Goal: Transaction & Acquisition: Book appointment/travel/reservation

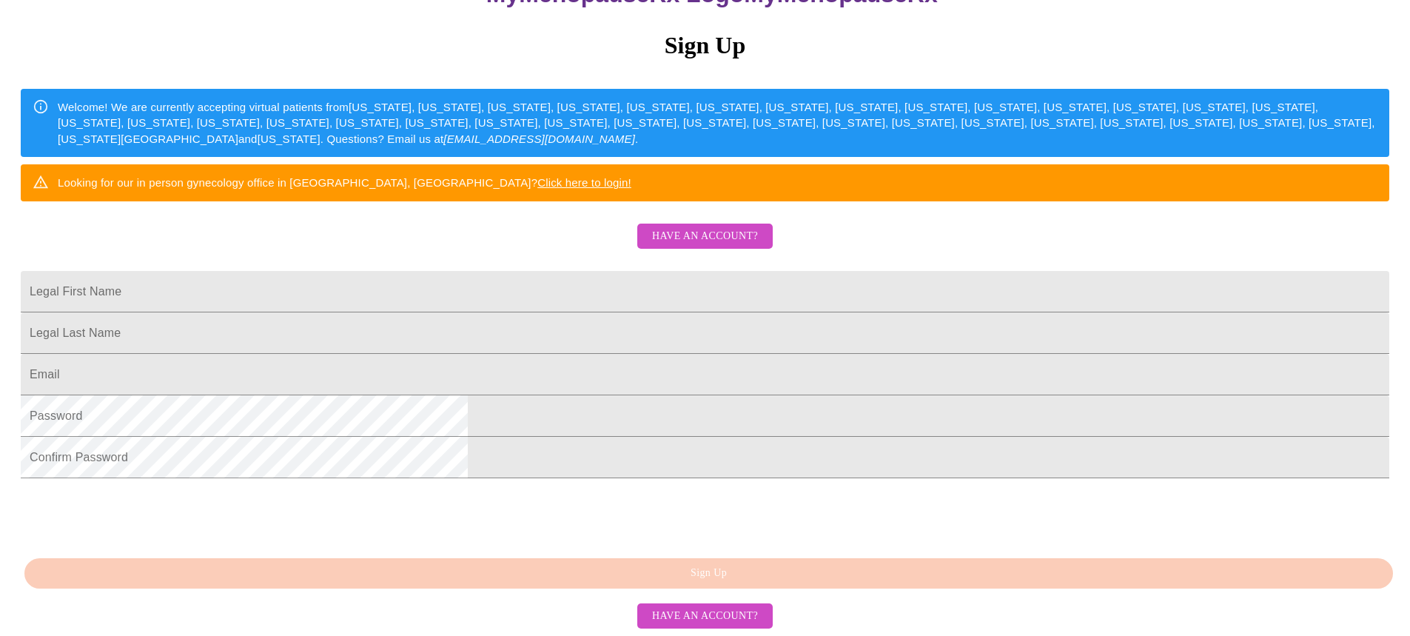
scroll to position [306, 0]
click at [710, 608] on span "Have an account?" at bounding box center [705, 616] width 106 height 19
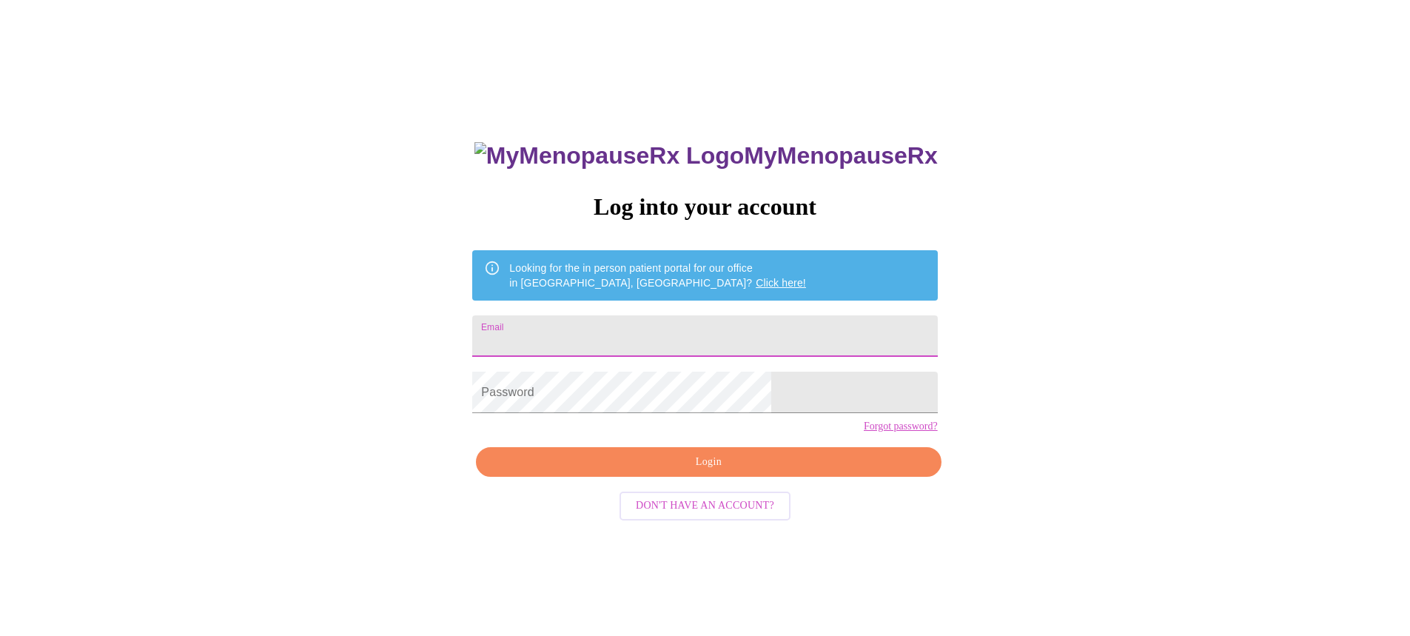
click at [723, 330] on input "Email" at bounding box center [704, 335] width 465 height 41
type input "reggan42@gmail.com"
click at [741, 471] on span "Login" at bounding box center [708, 462] width 431 height 19
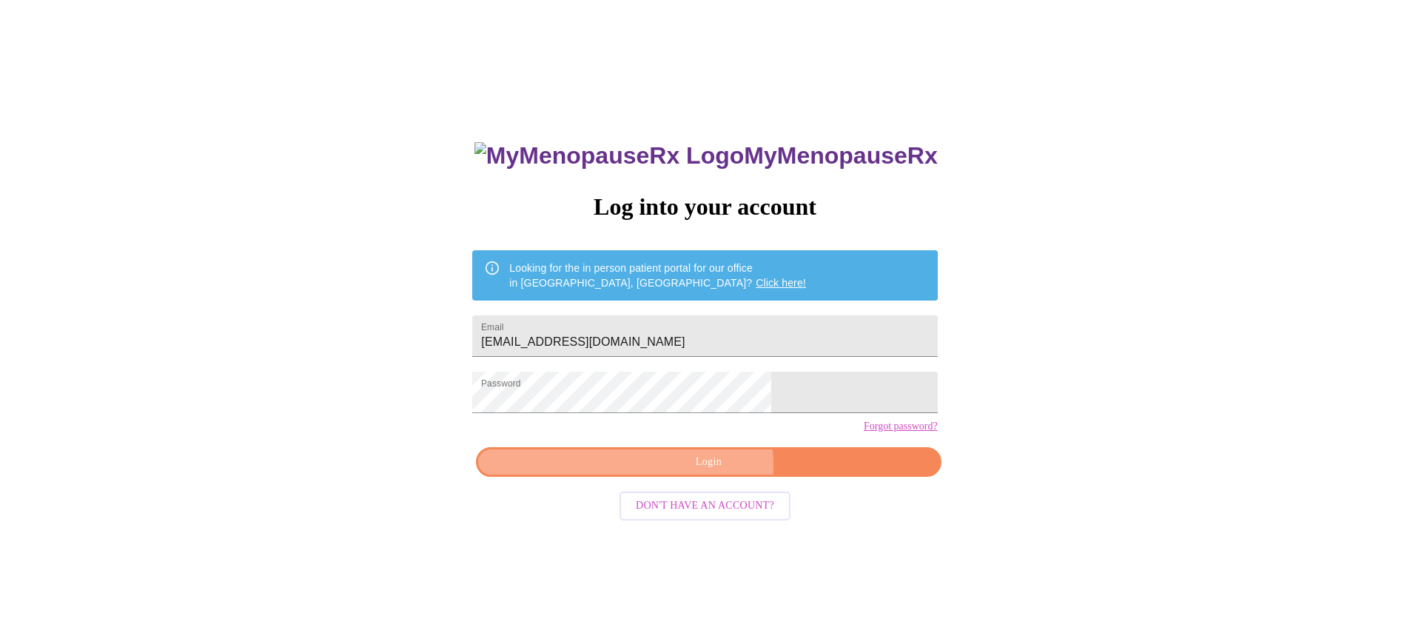
click at [678, 471] on span "Login" at bounding box center [708, 462] width 431 height 19
click at [763, 471] on span "Login" at bounding box center [708, 462] width 431 height 19
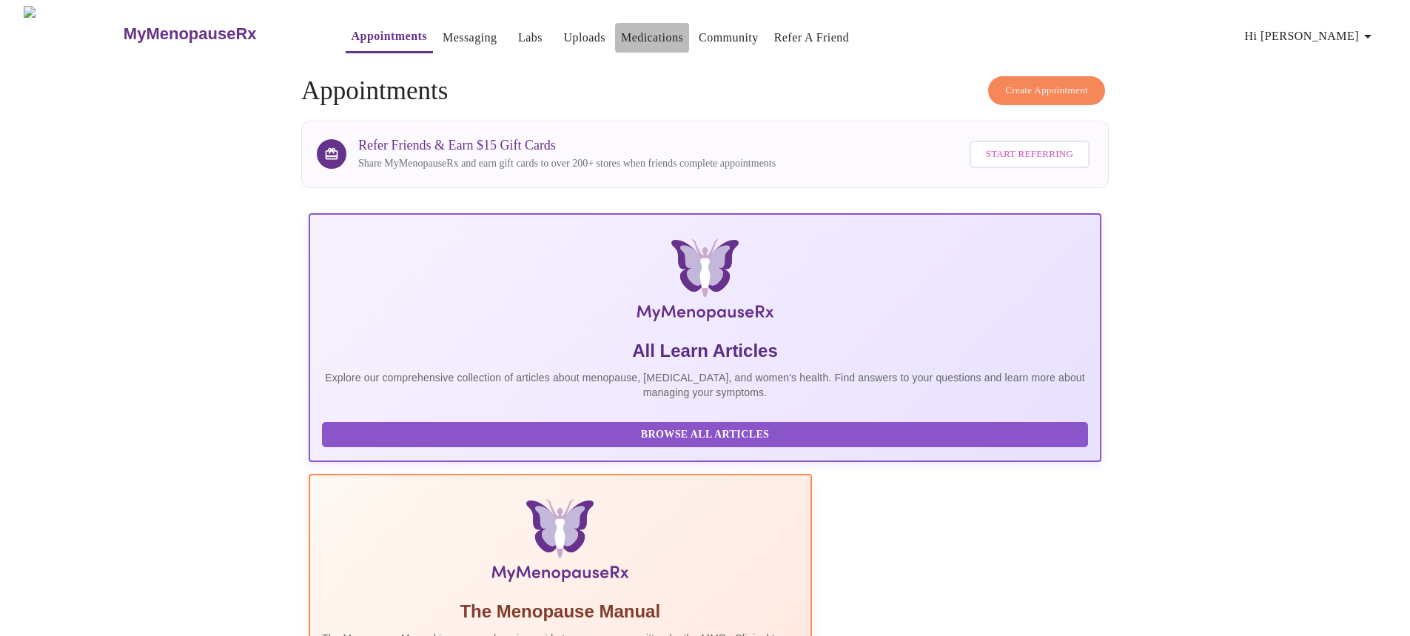
click at [625, 33] on link "Medications" at bounding box center [652, 37] width 62 height 21
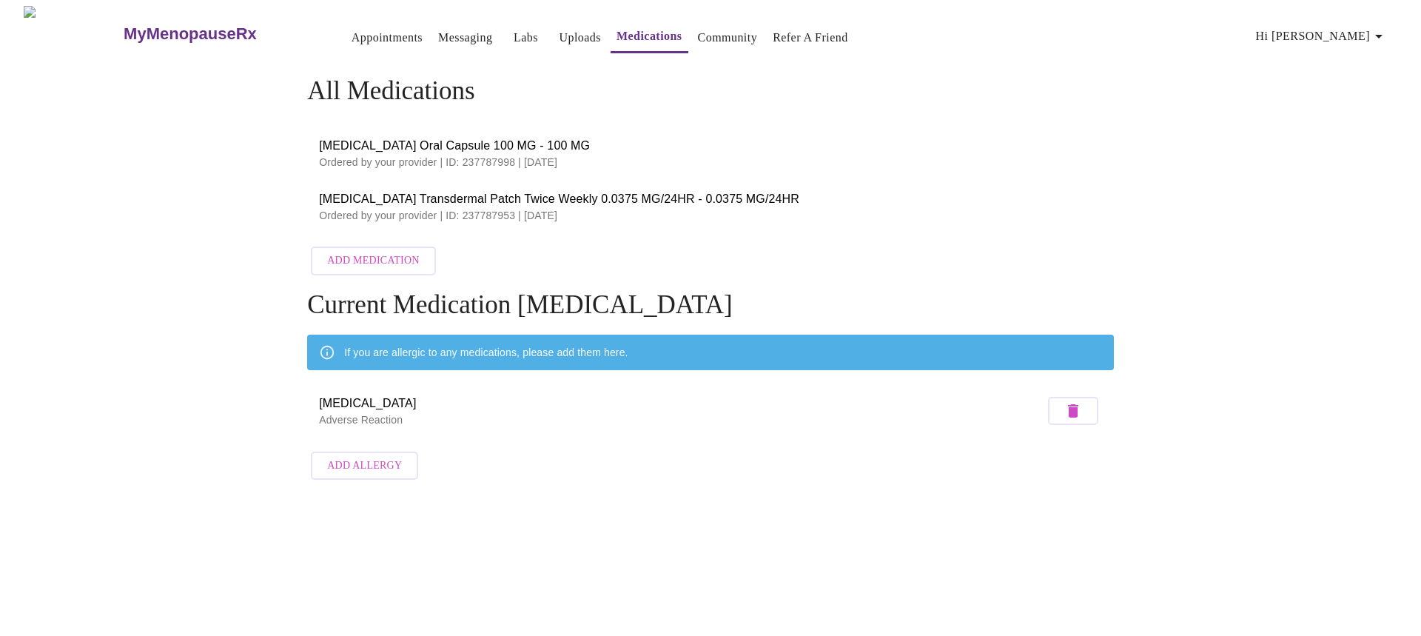
click at [1382, 33] on icon "button" at bounding box center [1379, 36] width 18 height 18
drag, startPoint x: 1059, startPoint y: 101, endPoint x: 409, endPoint y: 44, distance: 653.0
click at [1053, 101] on div at bounding box center [710, 318] width 1421 height 636
click at [438, 27] on link "Messaging" at bounding box center [465, 37] width 54 height 21
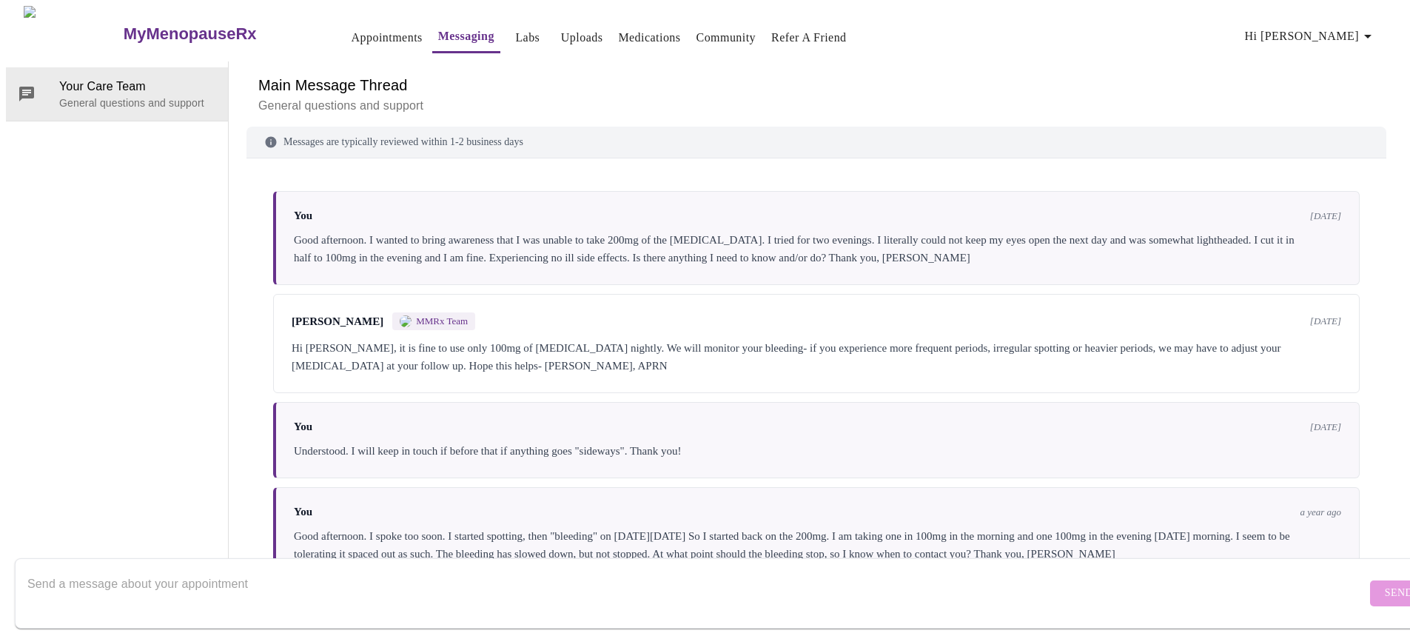
click at [169, 24] on h3 "MyMenopauseRx" at bounding box center [190, 33] width 133 height 19
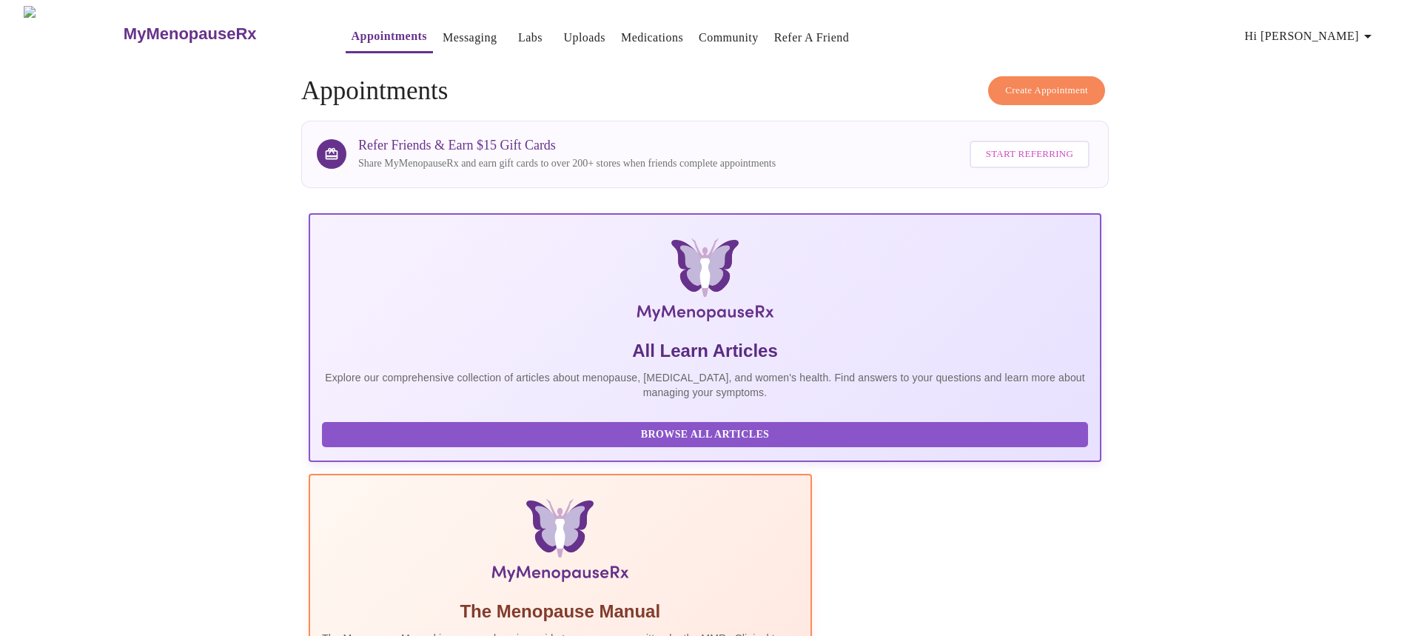
click at [135, 28] on h3 "MyMenopauseRx" at bounding box center [190, 33] width 133 height 19
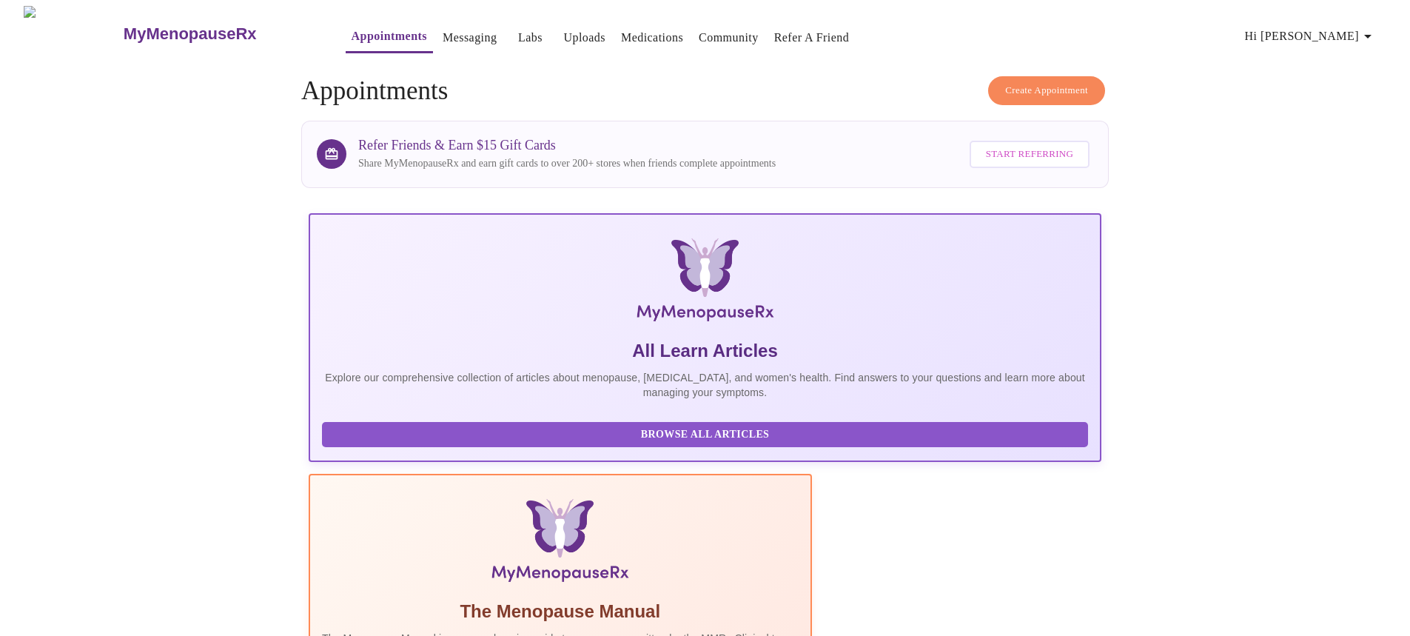
click at [621, 32] on link "Medications" at bounding box center [652, 37] width 62 height 21
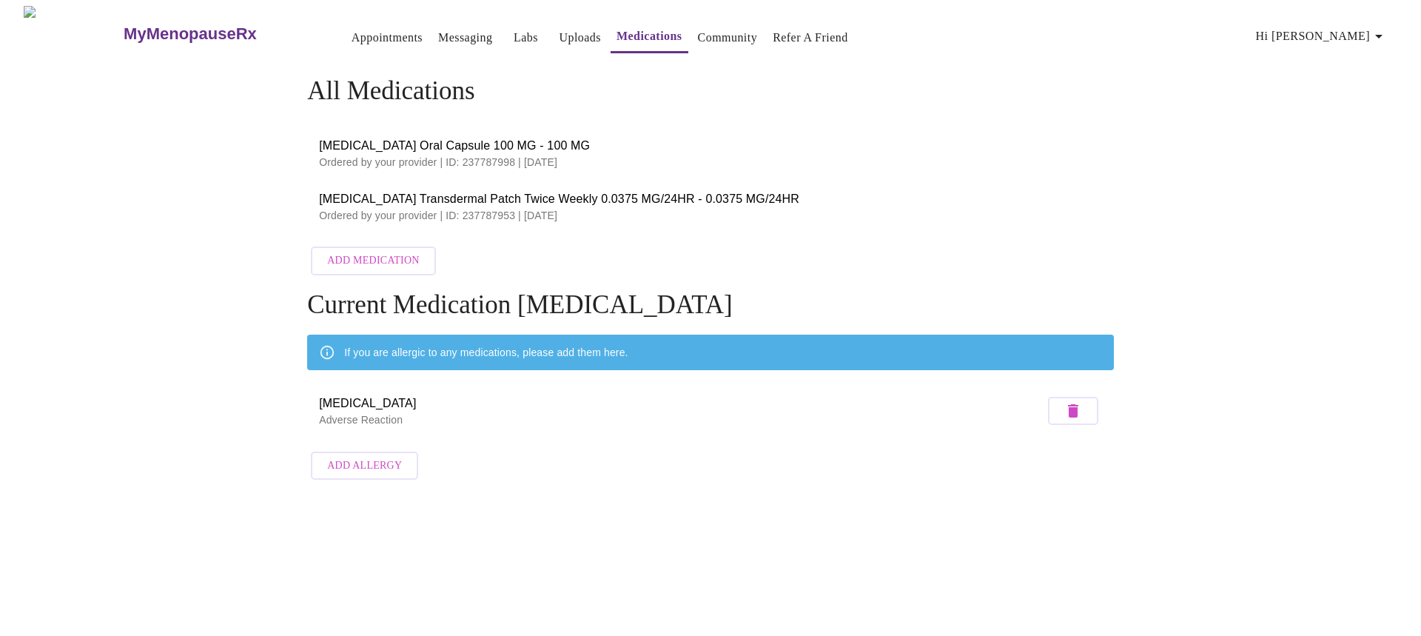
click at [438, 30] on link "Messaging" at bounding box center [465, 37] width 54 height 21
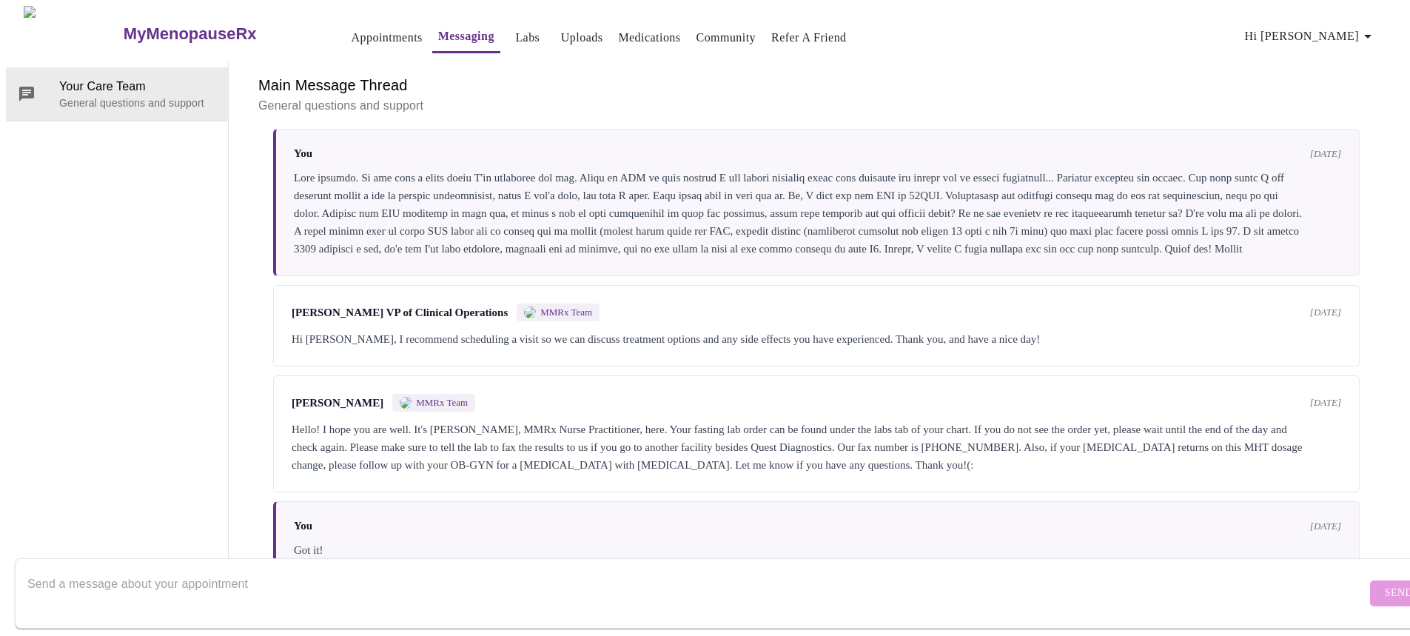
scroll to position [1926, 0]
click at [409, 569] on textarea "Send a message about your appointment" at bounding box center [696, 592] width 1339 height 47
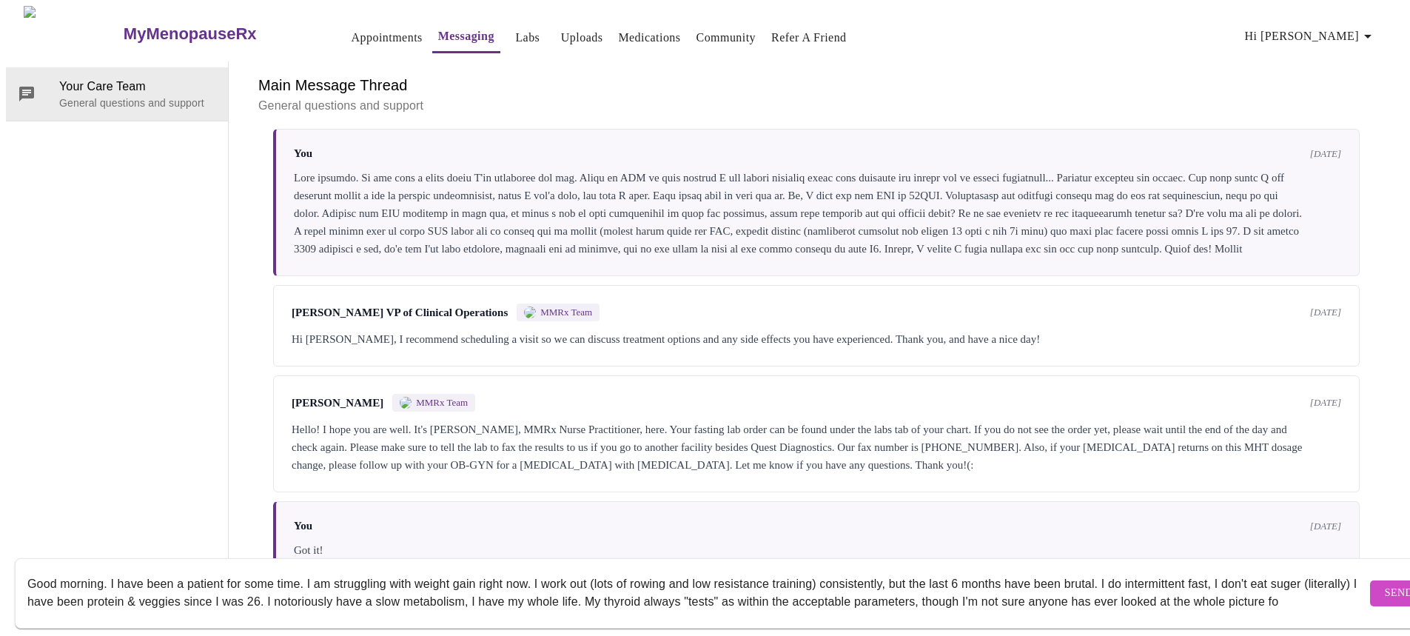
scroll to position [10, 0]
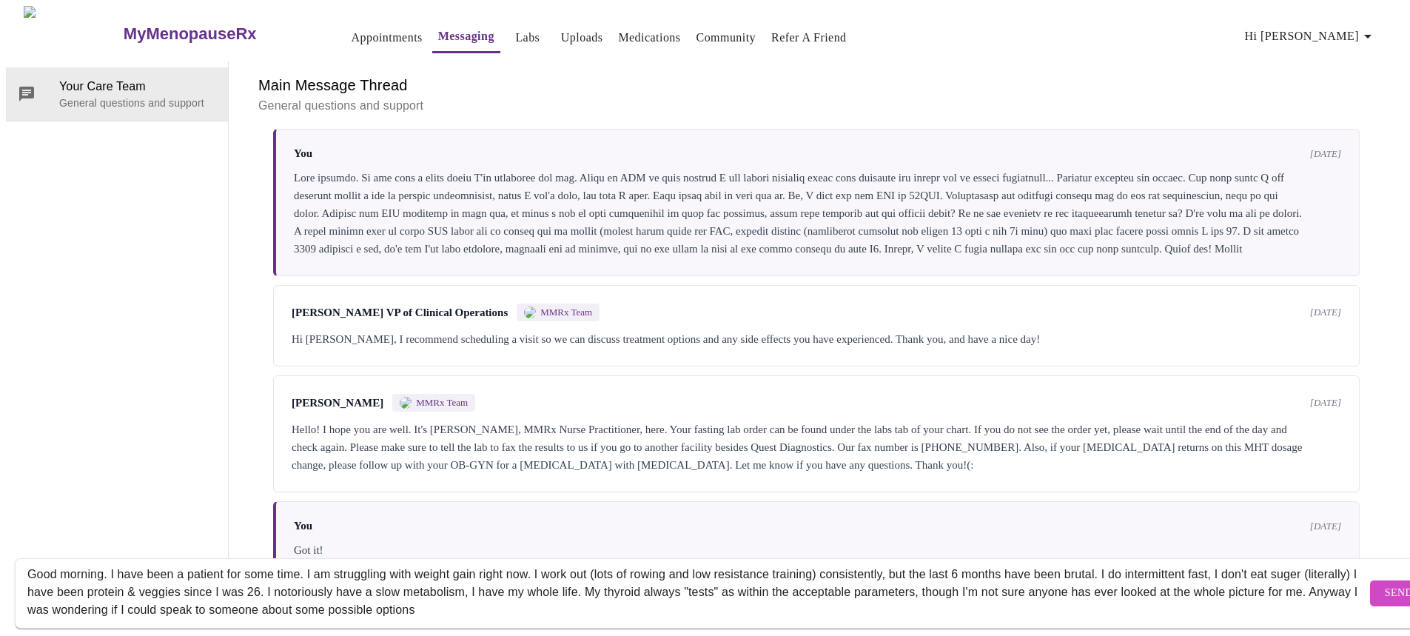
click at [1300, 569] on textarea "Good morning. I have been a patient for some time. I am struggling with weight …" at bounding box center [696, 592] width 1339 height 47
click at [632, 582] on textarea "Good morning. I have been a patient for some time. I am struggling with weight …" at bounding box center [696, 592] width 1339 height 47
drag, startPoint x: 877, startPoint y: 582, endPoint x: 887, endPoint y: 574, distance: 13.6
click at [880, 579] on textarea "Good morning. I have been a patient for some time. I am struggling with weight …" at bounding box center [696, 592] width 1339 height 47
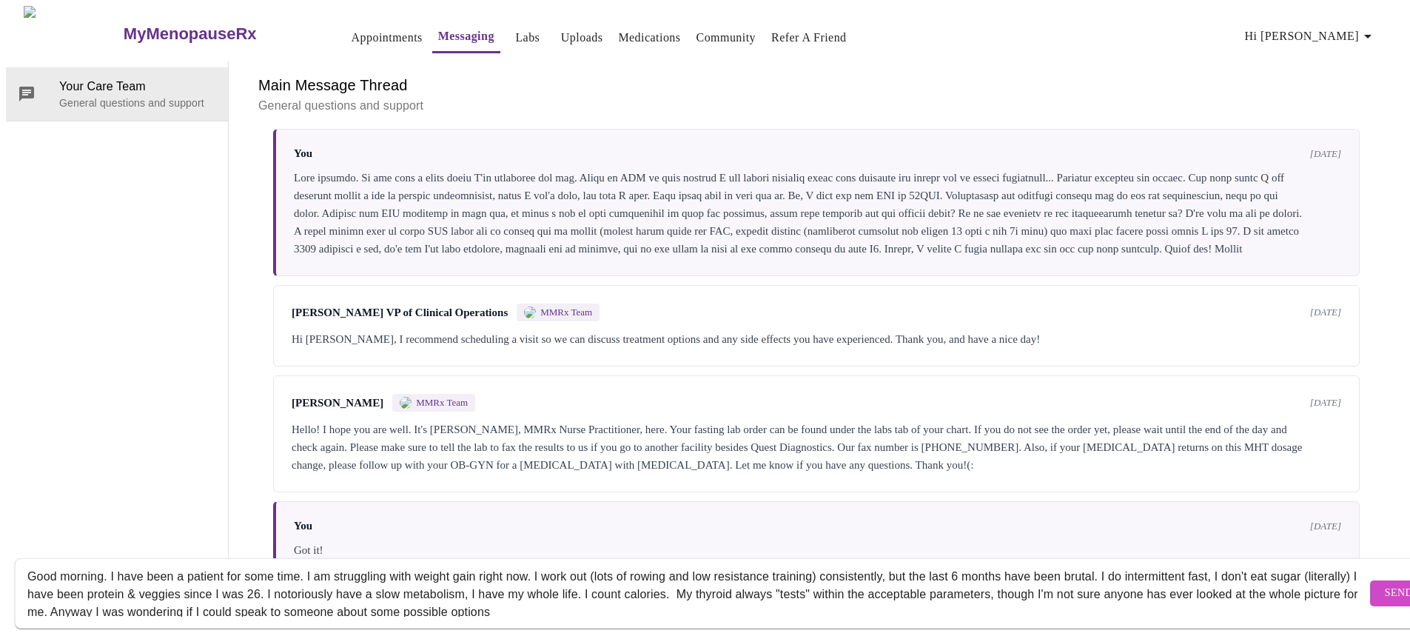
scroll to position [18, 0]
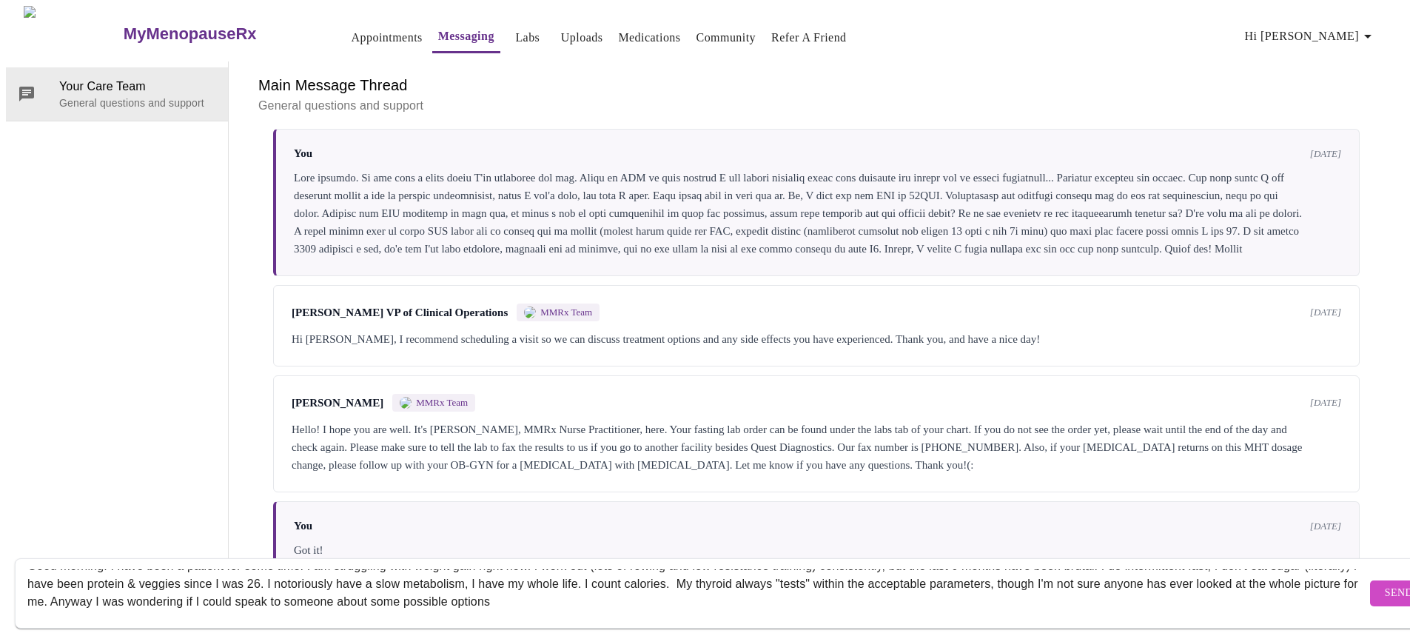
click at [619, 591] on textarea "Good morning. I have been a patient for some time. I am struggling with weight …" at bounding box center [696, 592] width 1339 height 47
click at [719, 585] on textarea "Good morning. I have been a patient for some time. I am struggling with weight …" at bounding box center [696, 592] width 1339 height 47
click at [1271, 586] on textarea "Good morning. I have been a patient for some time. I am struggling with weight …" at bounding box center [696, 592] width 1339 height 47
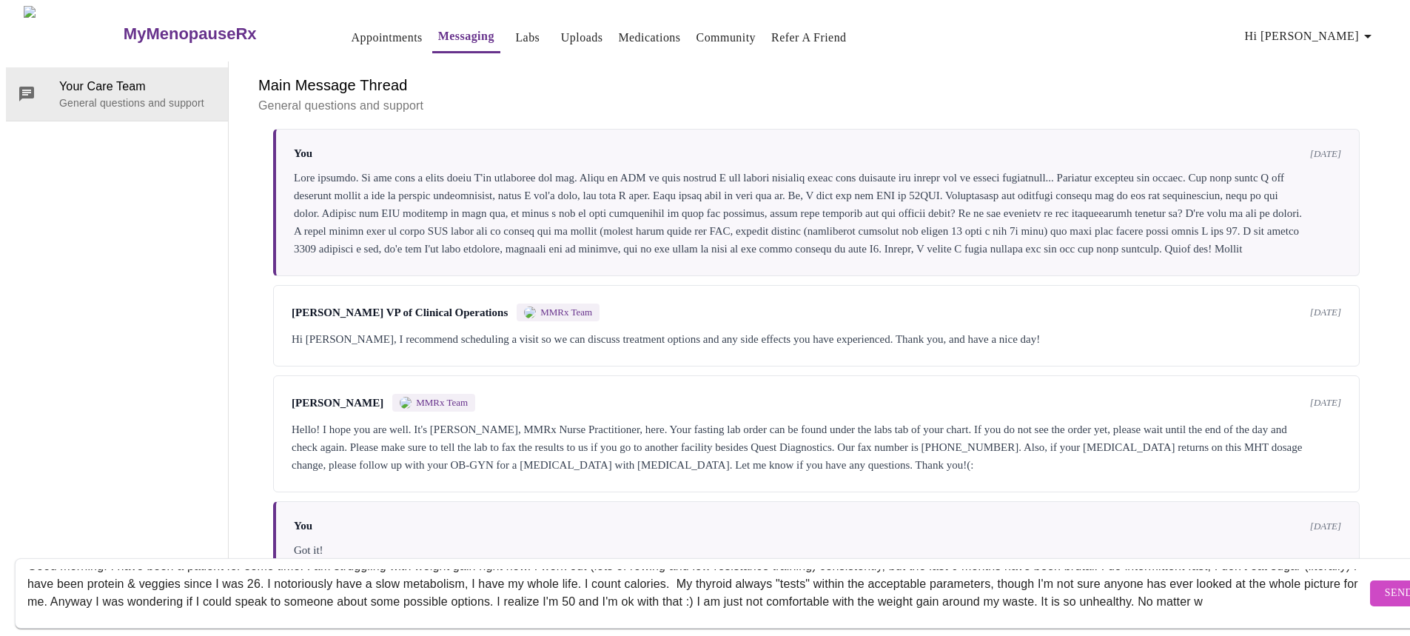
scroll to position [27, 0]
type textarea "Good morning. I have been a patient for some time. I am struggling with weight …"
click at [1385, 584] on span "Send" at bounding box center [1399, 593] width 28 height 19
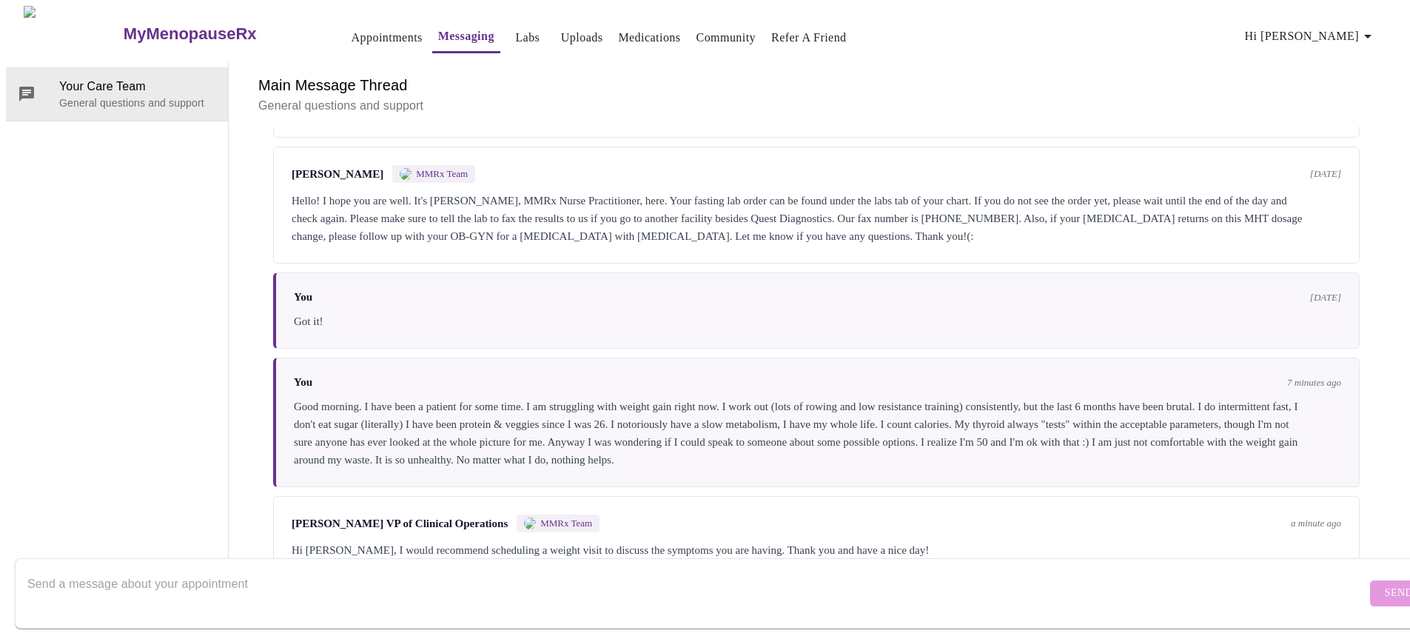
scroll to position [2162, 0]
click at [235, 569] on textarea "Send a message about your appointment" at bounding box center [696, 592] width 1339 height 47
type textarea "Alrighty"
click at [1385, 585] on span "Send" at bounding box center [1399, 593] width 28 height 19
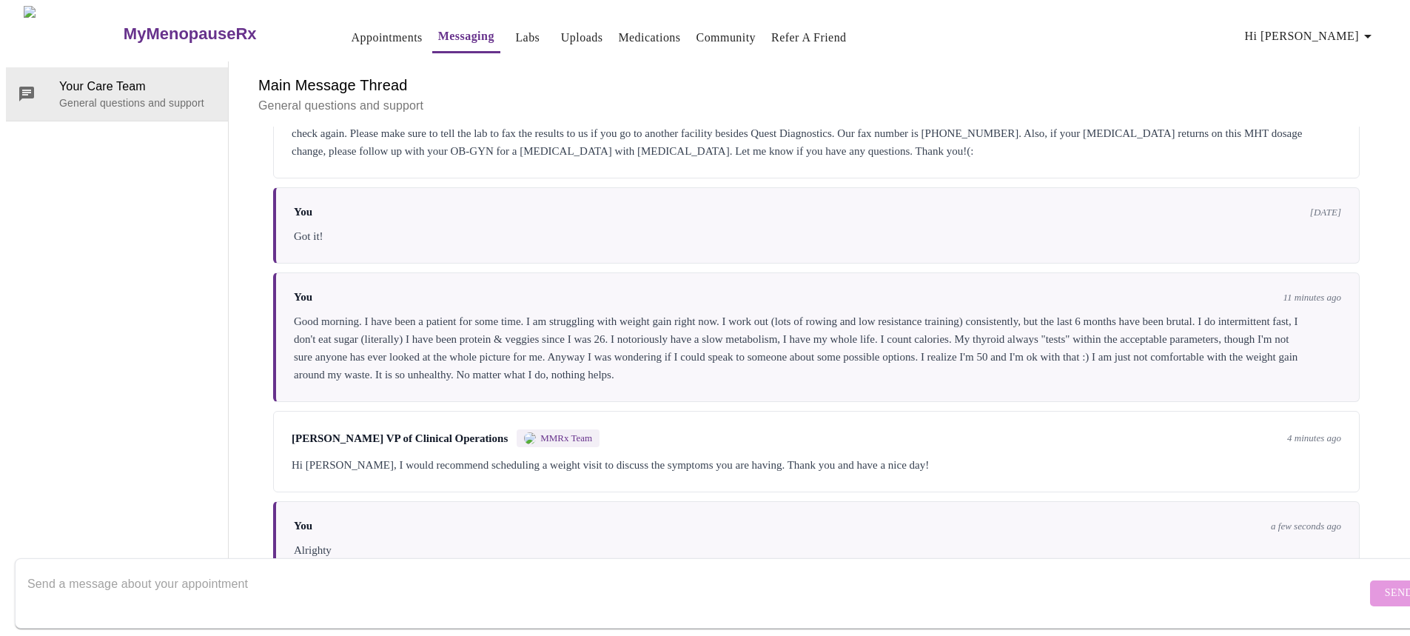
scroll to position [2251, 0]
click at [352, 27] on link "Appointments" at bounding box center [387, 37] width 71 height 21
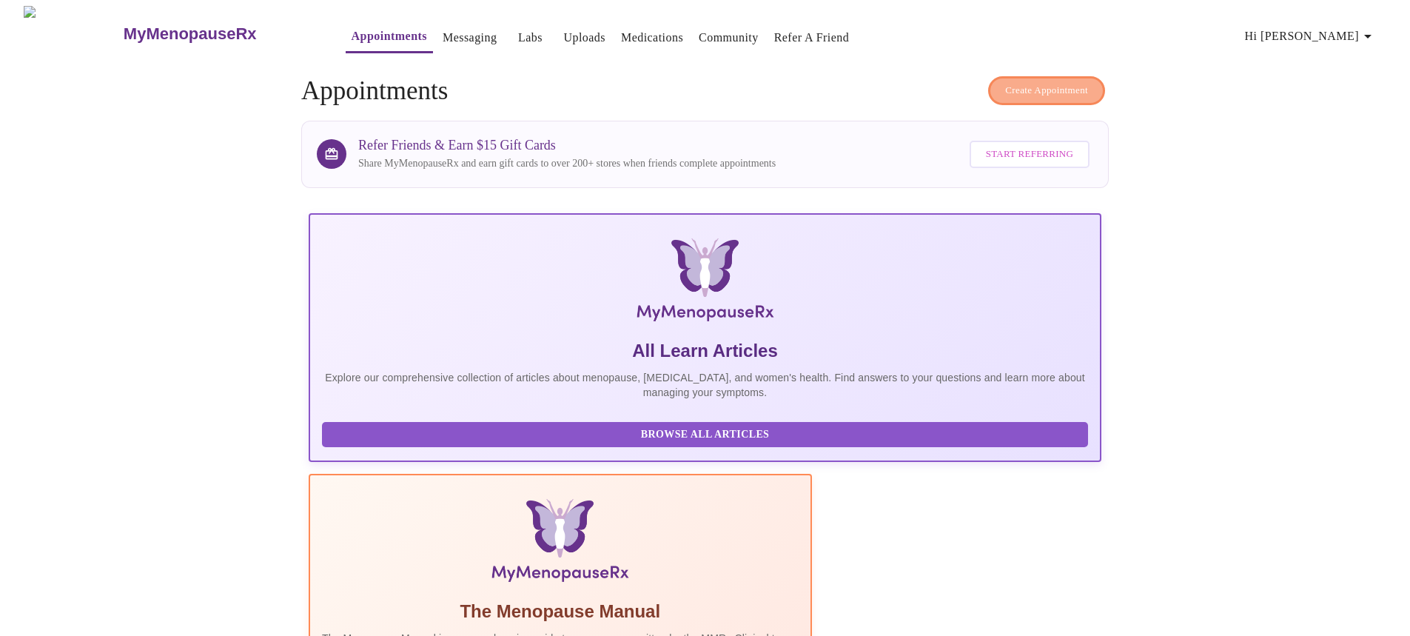
click at [1029, 82] on span "Create Appointment" at bounding box center [1046, 90] width 83 height 17
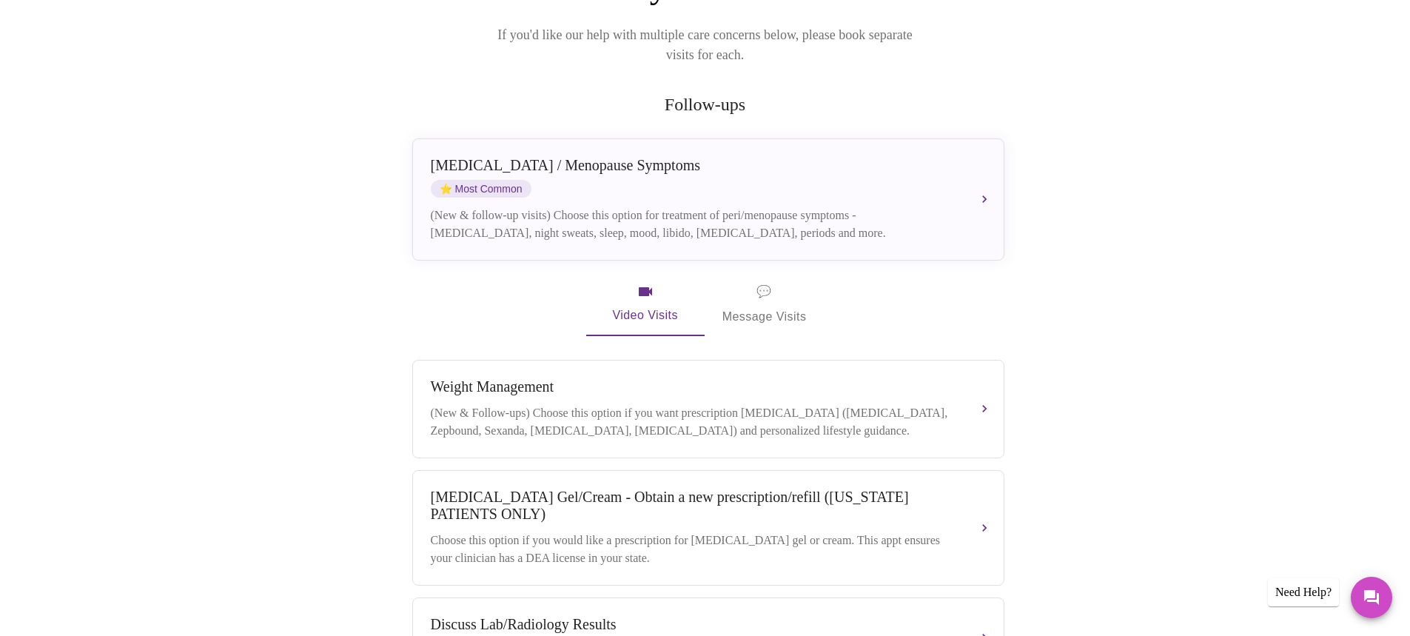
scroll to position [222, 0]
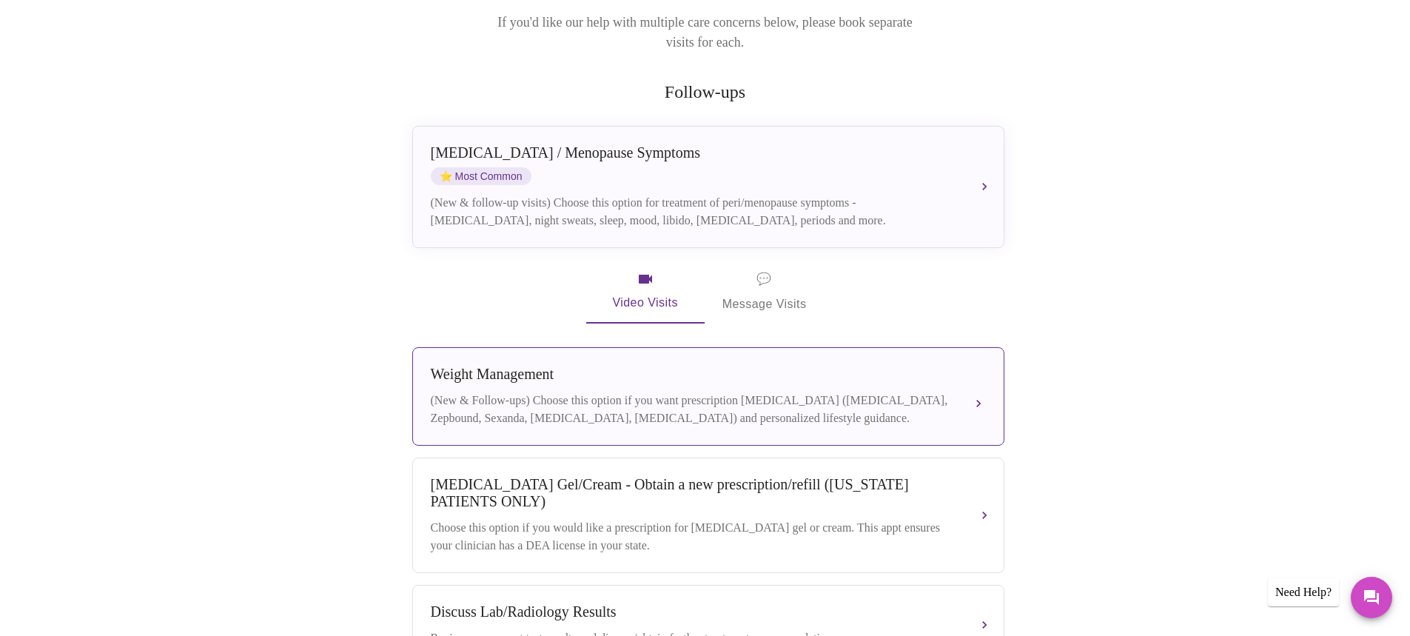
click at [602, 366] on div "Weight Management" at bounding box center [693, 374] width 525 height 17
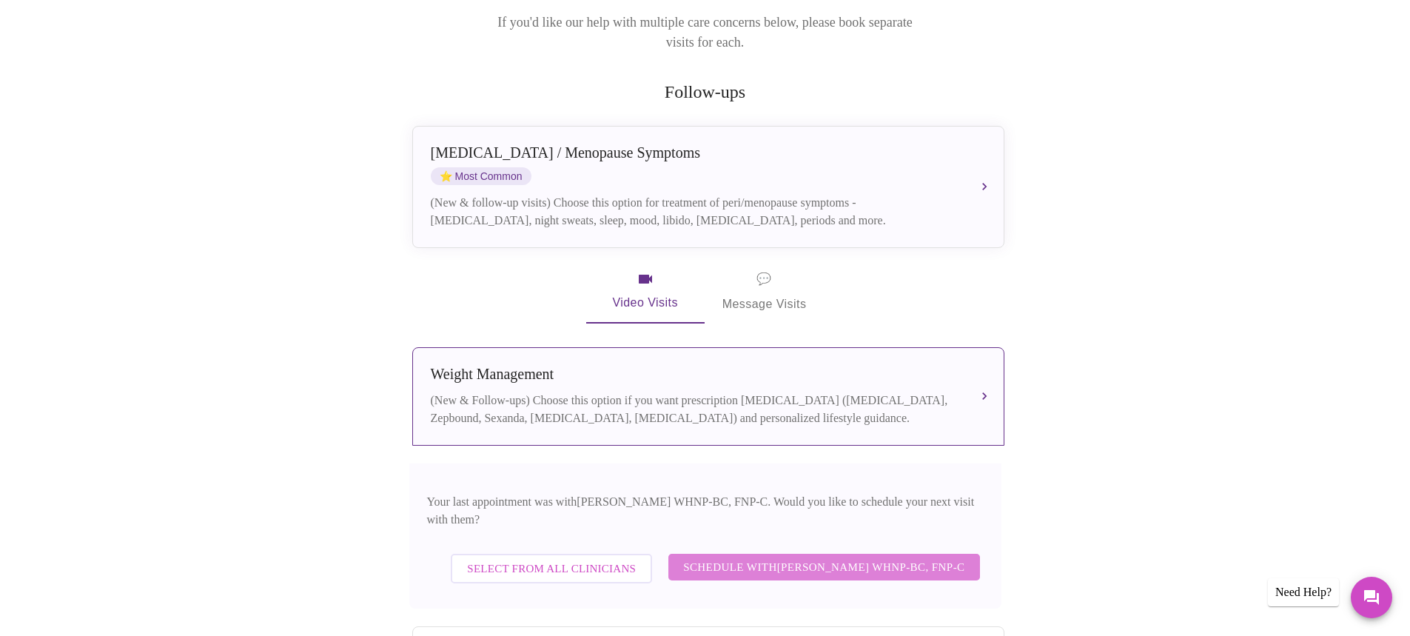
click at [779, 557] on span "Schedule with Jenny Kowalczyk WHNP-BC, FNP-C" at bounding box center [823, 566] width 281 height 19
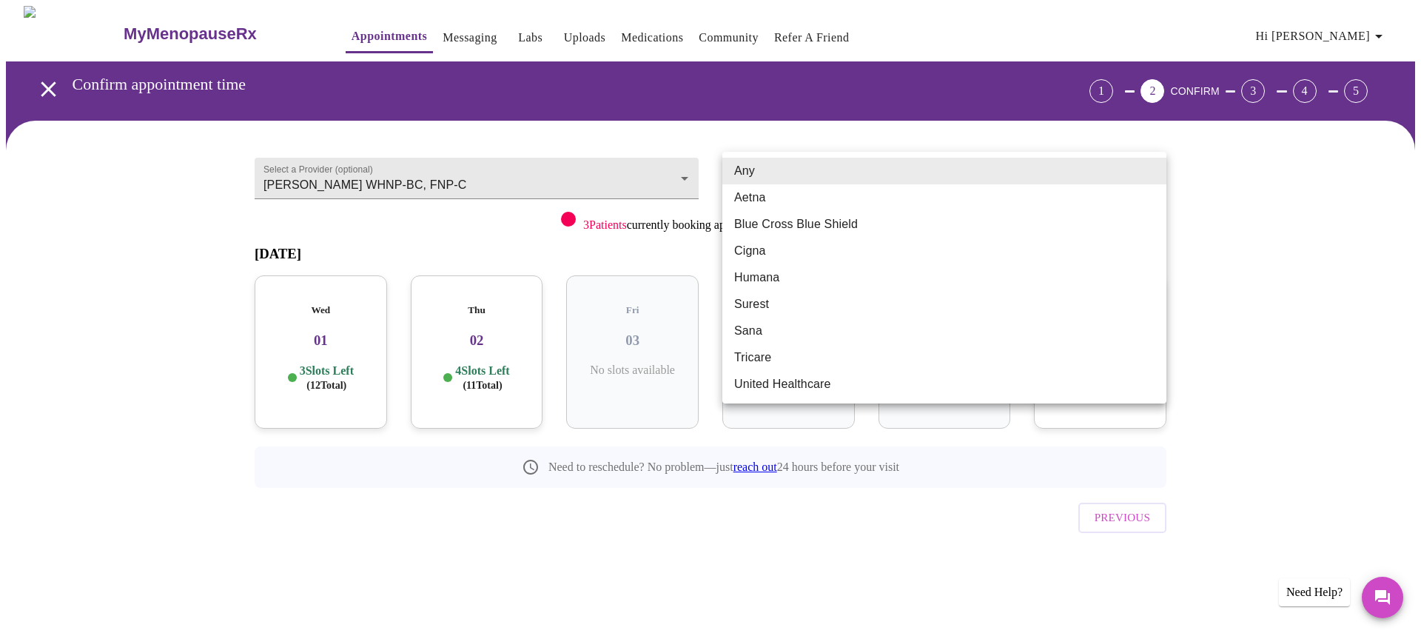
click at [1153, 176] on body "MyMenopauseRx Appointments Messaging Labs Uploads Medications Community Refer a…" at bounding box center [710, 306] width 1409 height 601
click at [828, 224] on li "Blue Cross Blue Shield" at bounding box center [944, 224] width 444 height 27
type input "Blue Cross Blue Shield"
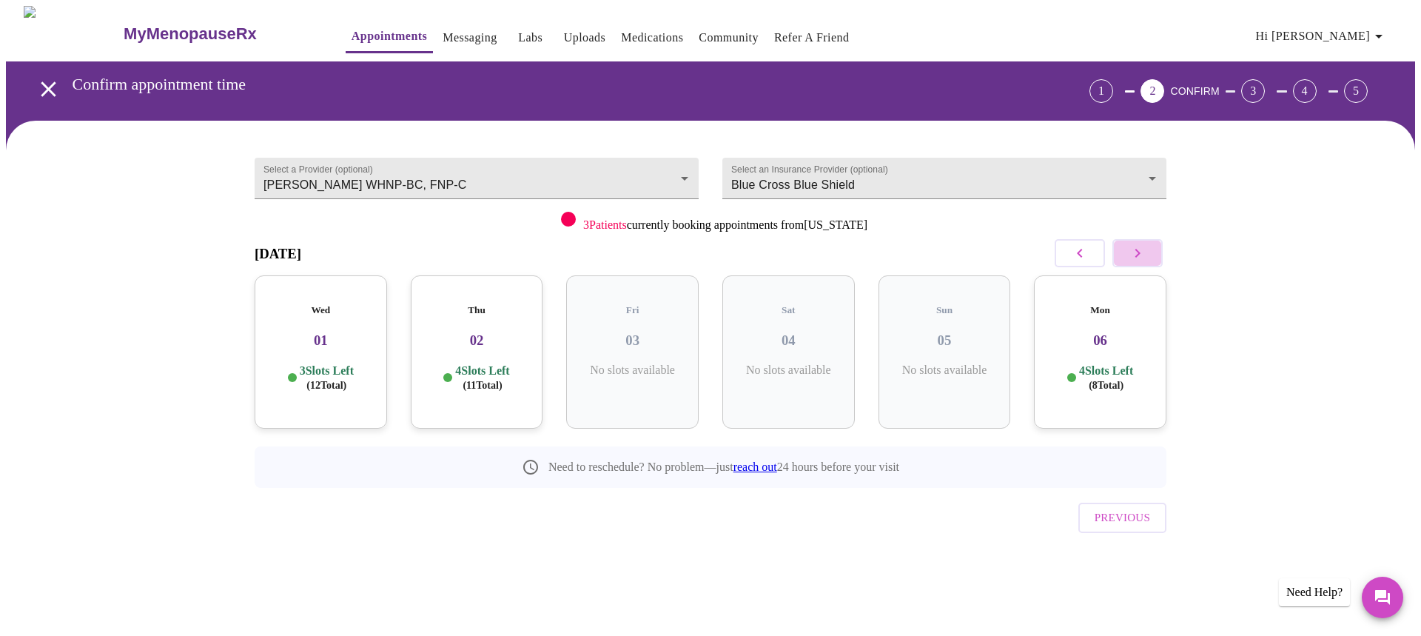
click at [1146, 259] on button "button" at bounding box center [1137, 253] width 50 height 28
click at [463, 363] on p "6 Slots Left ( 16 Total)" at bounding box center [482, 377] width 54 height 29
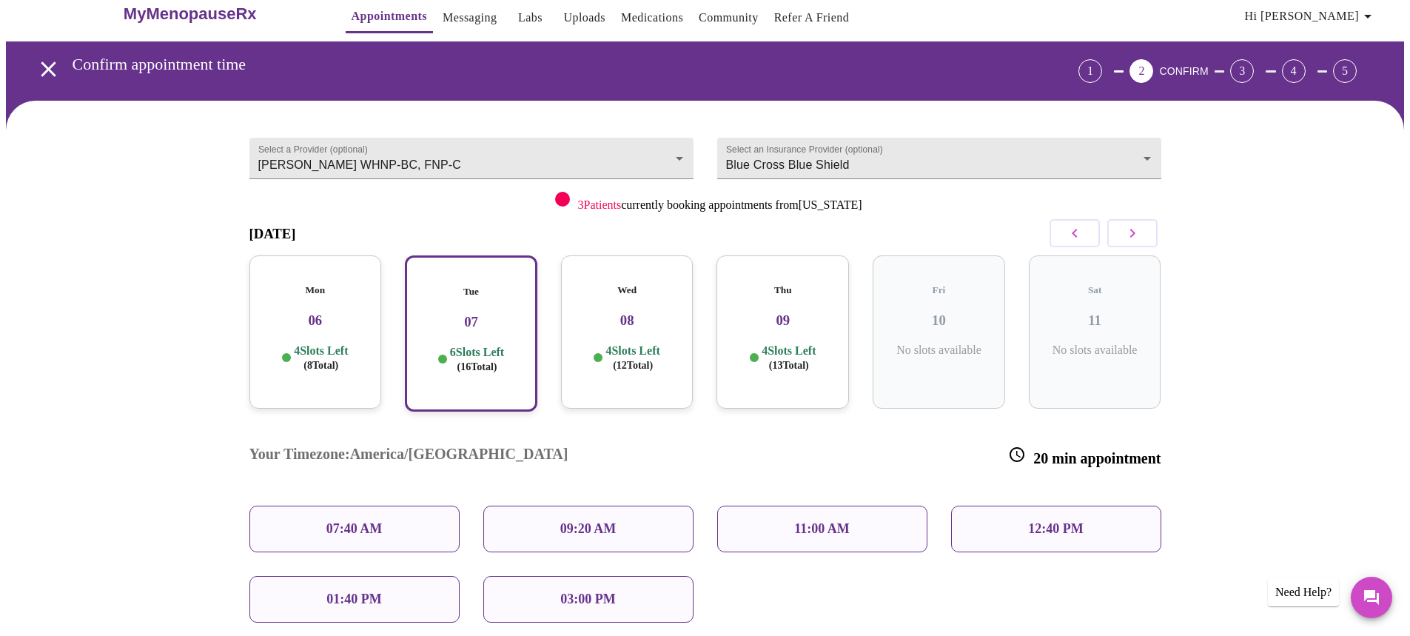
scroll to position [141, 0]
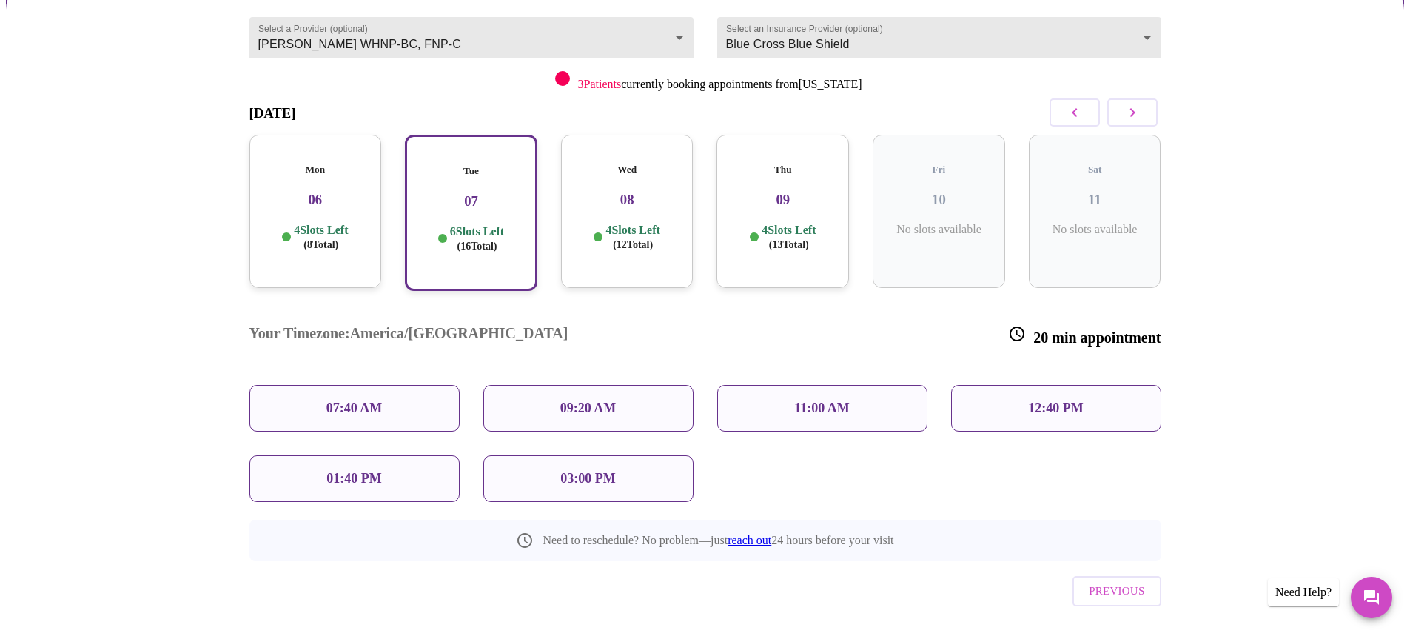
click at [793, 385] on div "11:00 AM" at bounding box center [822, 408] width 210 height 47
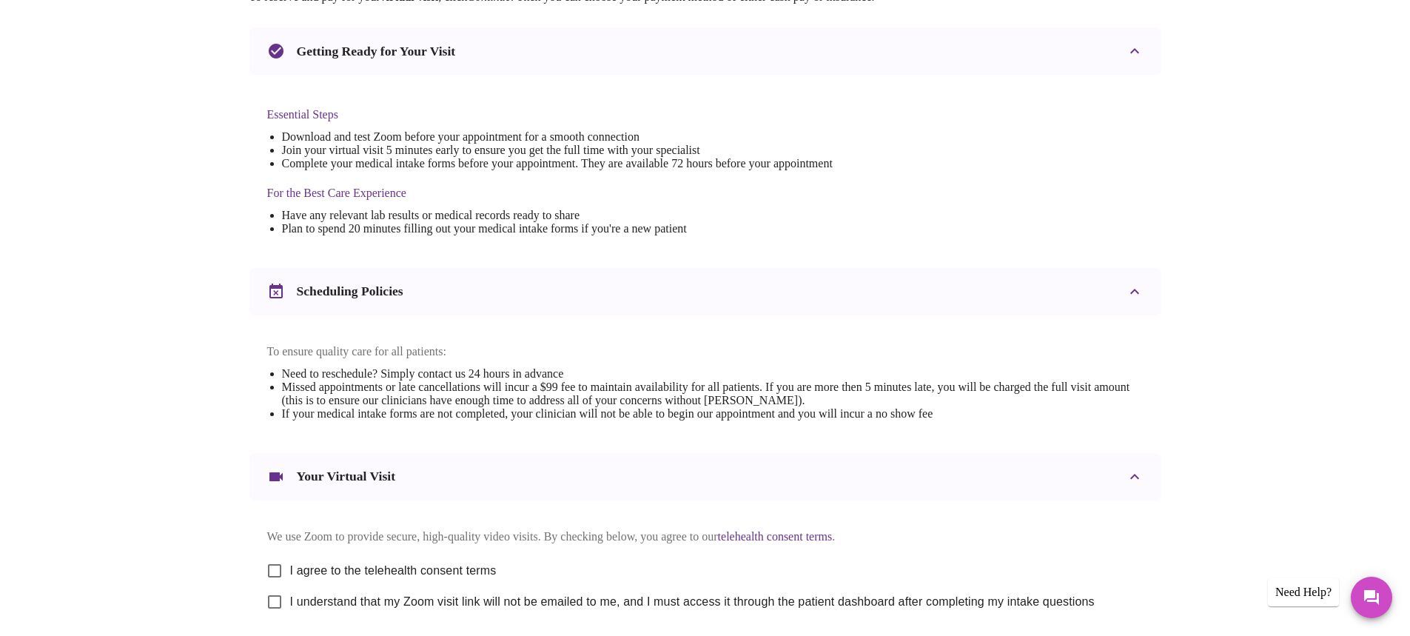
scroll to position [437, 0]
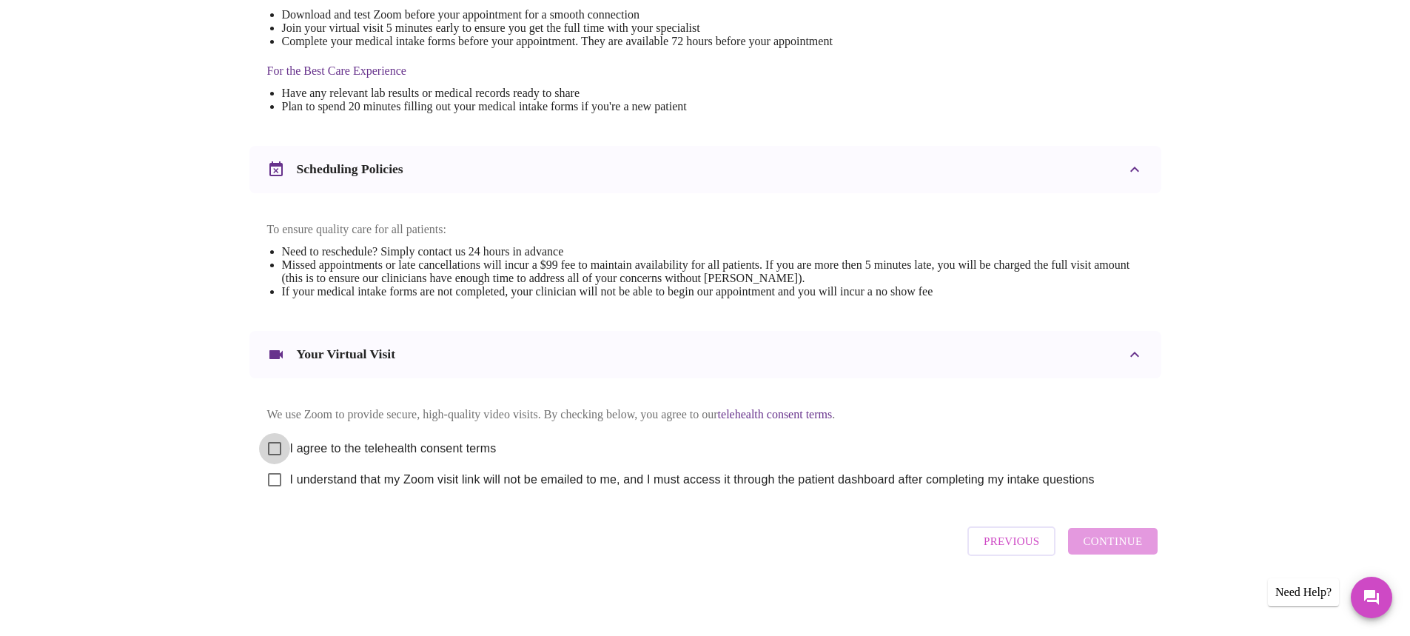
click at [276, 441] on input "I agree to the telehealth consent terms" at bounding box center [274, 448] width 31 height 31
checkbox input "true"
click at [279, 477] on input "I understand that my Zoom visit link will not be emailed to me, and I must acce…" at bounding box center [274, 479] width 31 height 31
checkbox input "true"
click at [1123, 541] on span "Continue" at bounding box center [1112, 540] width 59 height 19
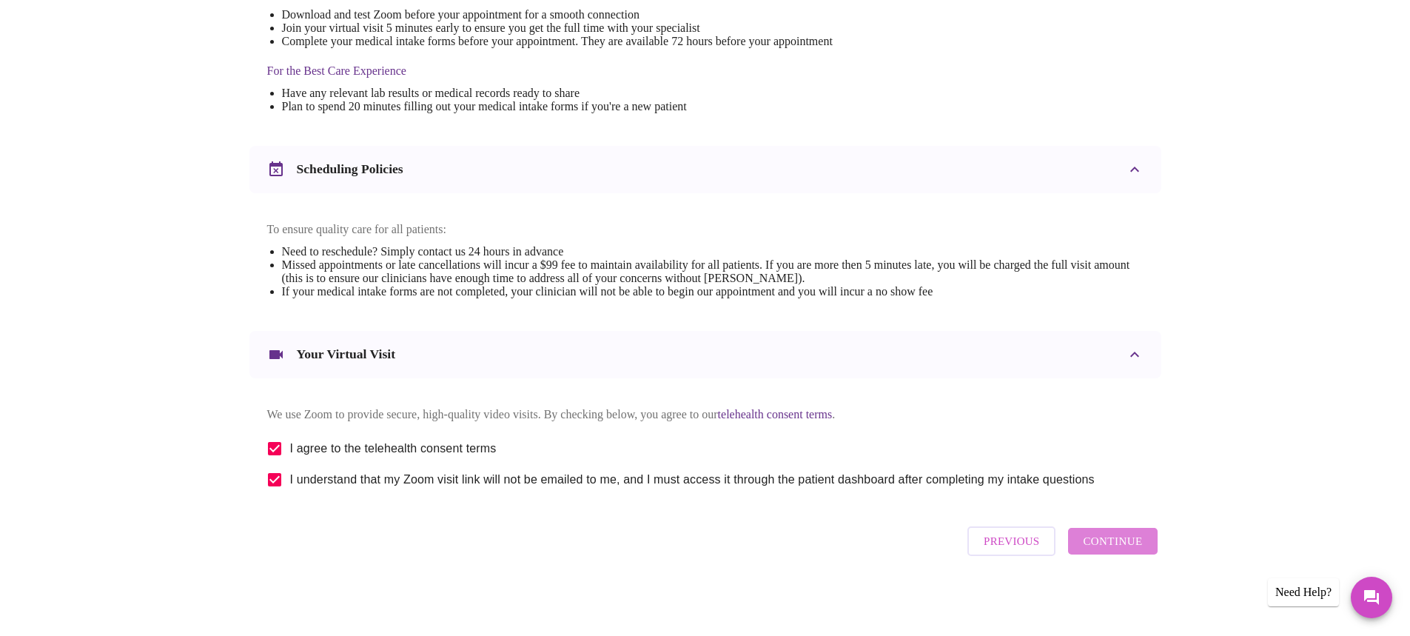
scroll to position [0, 0]
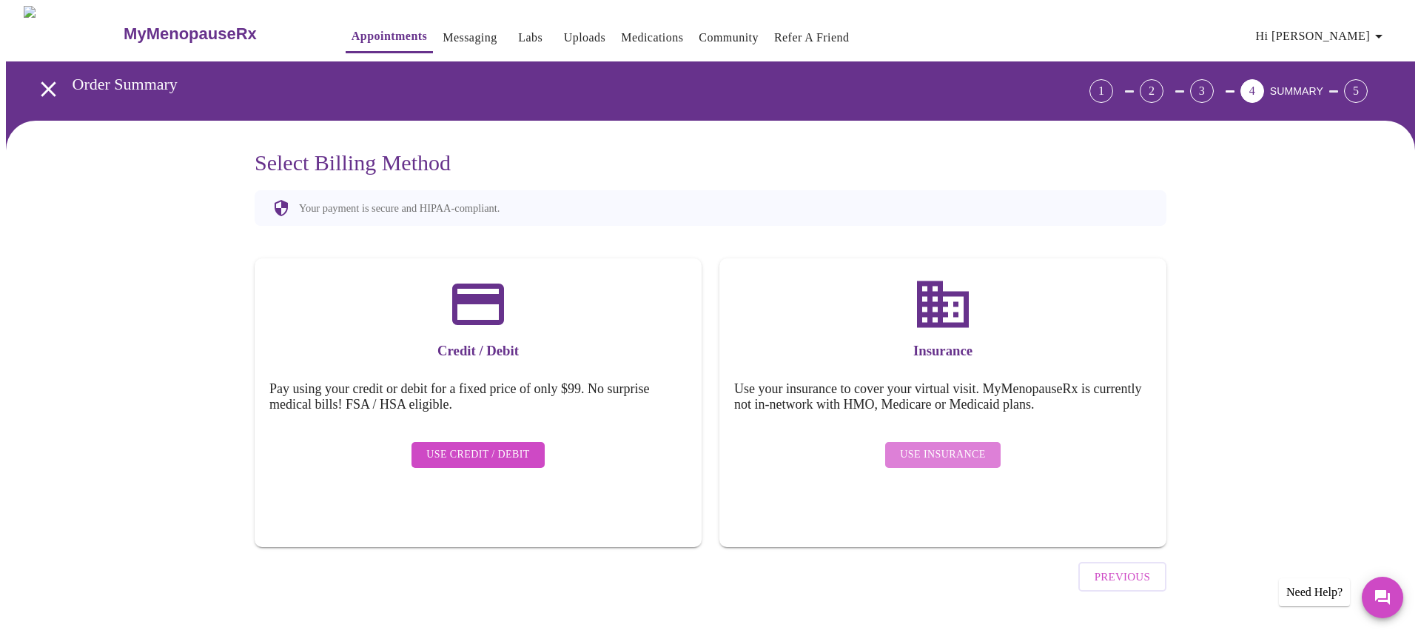
click at [960, 452] on span "Use Insurance" at bounding box center [942, 455] width 85 height 19
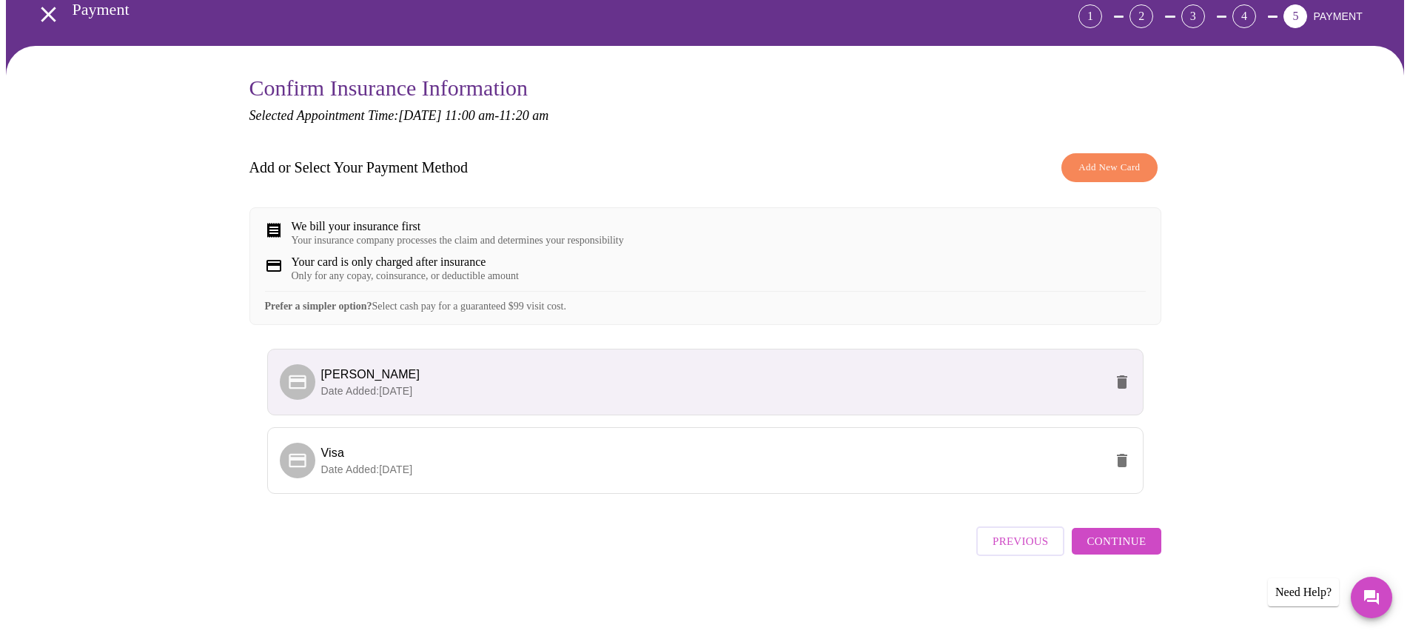
scroll to position [87, 0]
click at [1115, 544] on span "Continue" at bounding box center [1115, 540] width 59 height 19
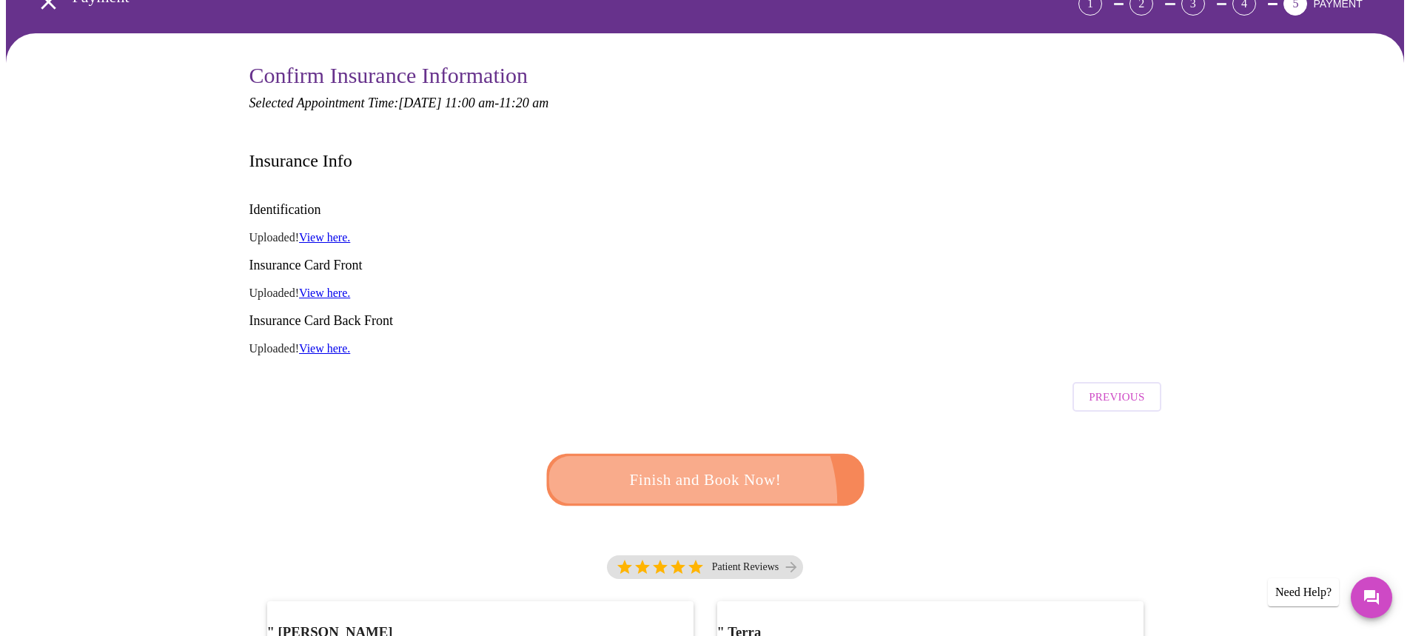
click at [683, 454] on button "Finish and Book Now!" at bounding box center [705, 480] width 318 height 52
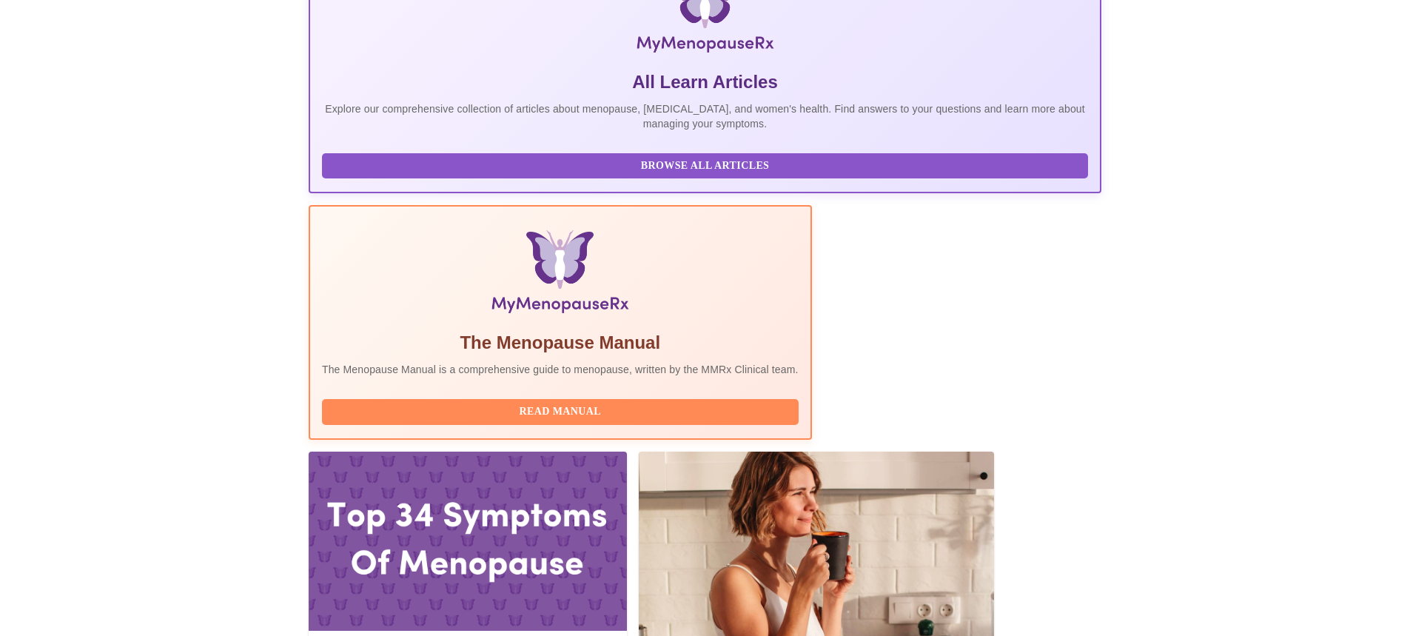
scroll to position [370, 0]
